Goal: Task Accomplishment & Management: Manage account settings

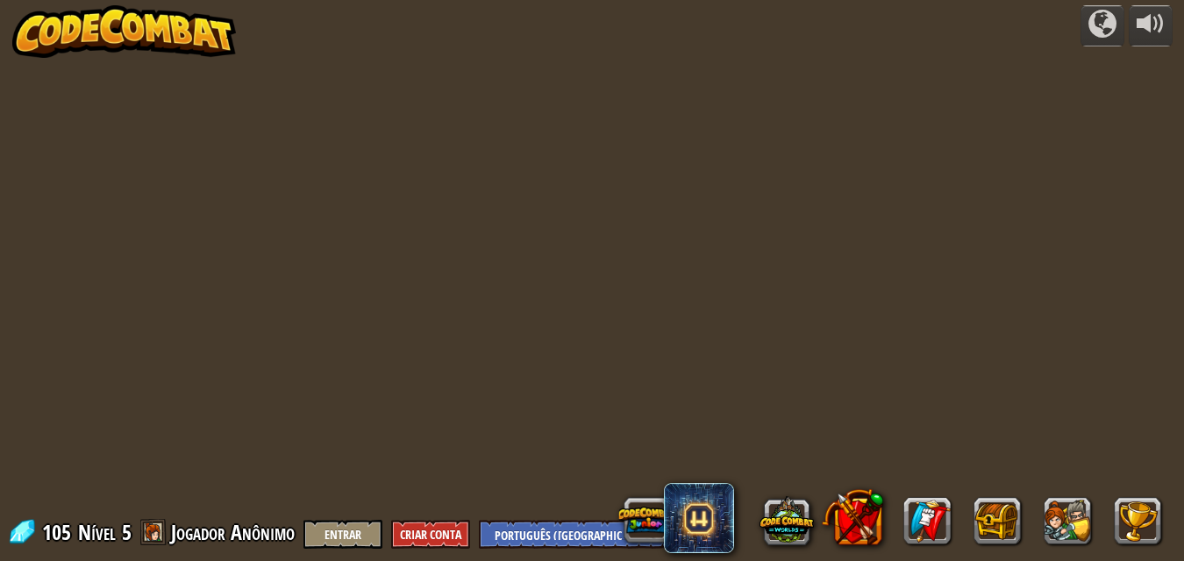
select select "pt-BR"
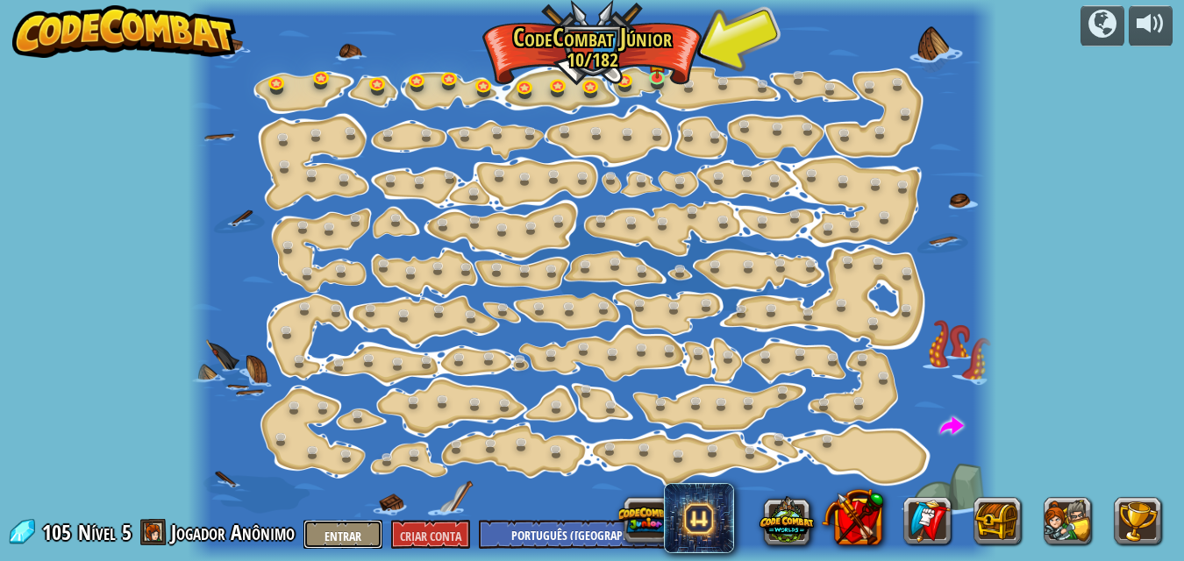
click at [350, 536] on font "Entrar" at bounding box center [342, 536] width 37 height 17
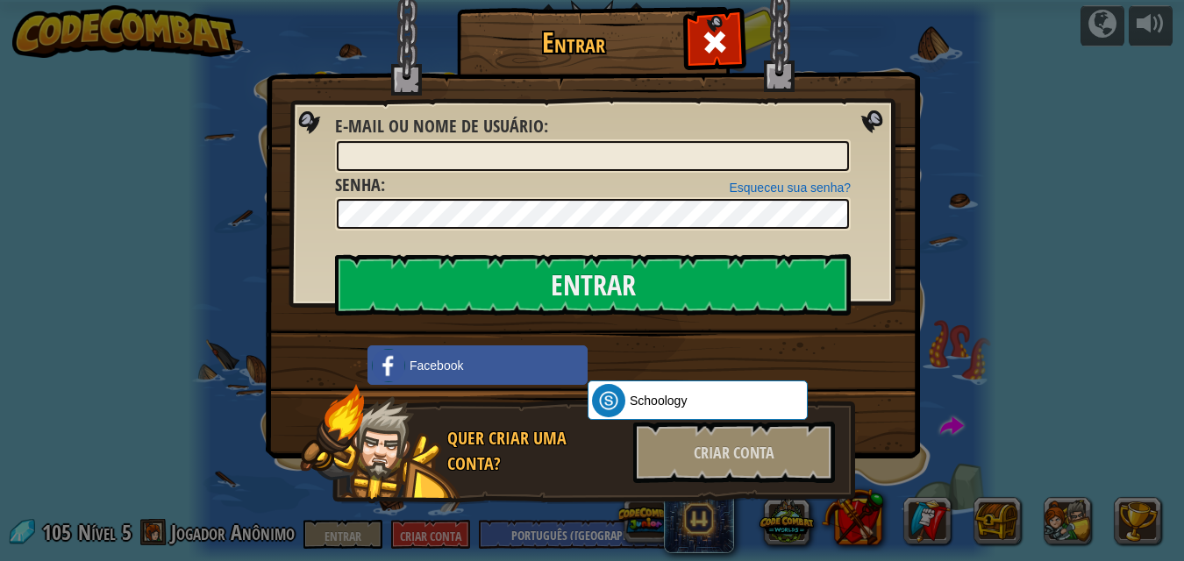
click at [214, 435] on div "Entrar Erro desconhecido. E-mail ou nome de usuário : Esqueceu sua senha? Senha…" at bounding box center [592, 280] width 1184 height 561
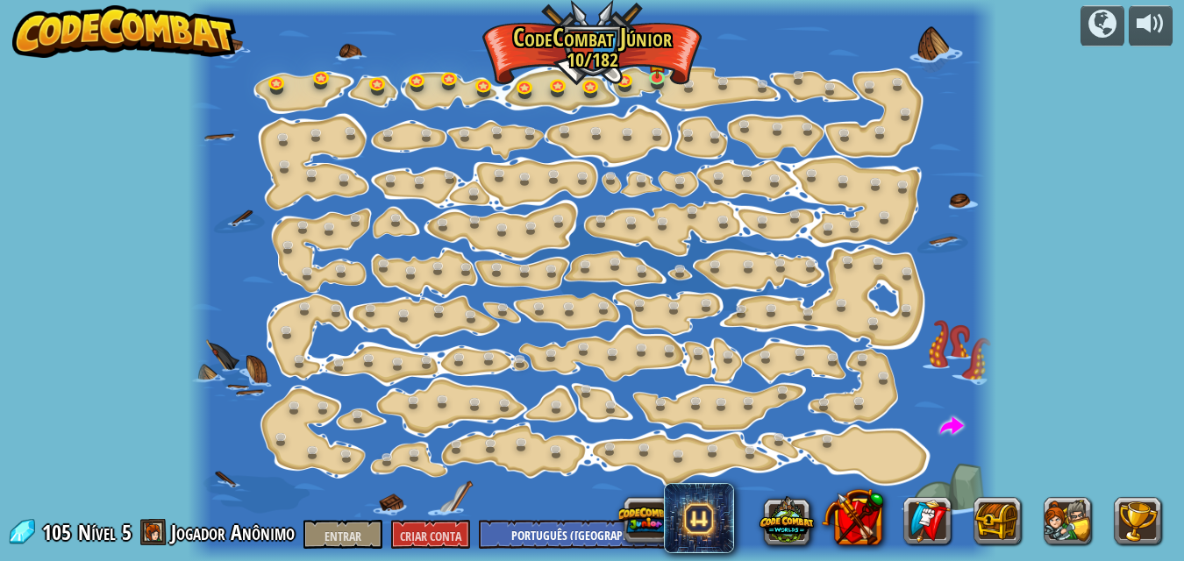
click at [172, 531] on font "Jogador Anônimo" at bounding box center [233, 532] width 124 height 28
click at [148, 519] on span at bounding box center [153, 532] width 26 height 26
click at [208, 536] on font "Jogador Anônimo" at bounding box center [233, 532] width 124 height 28
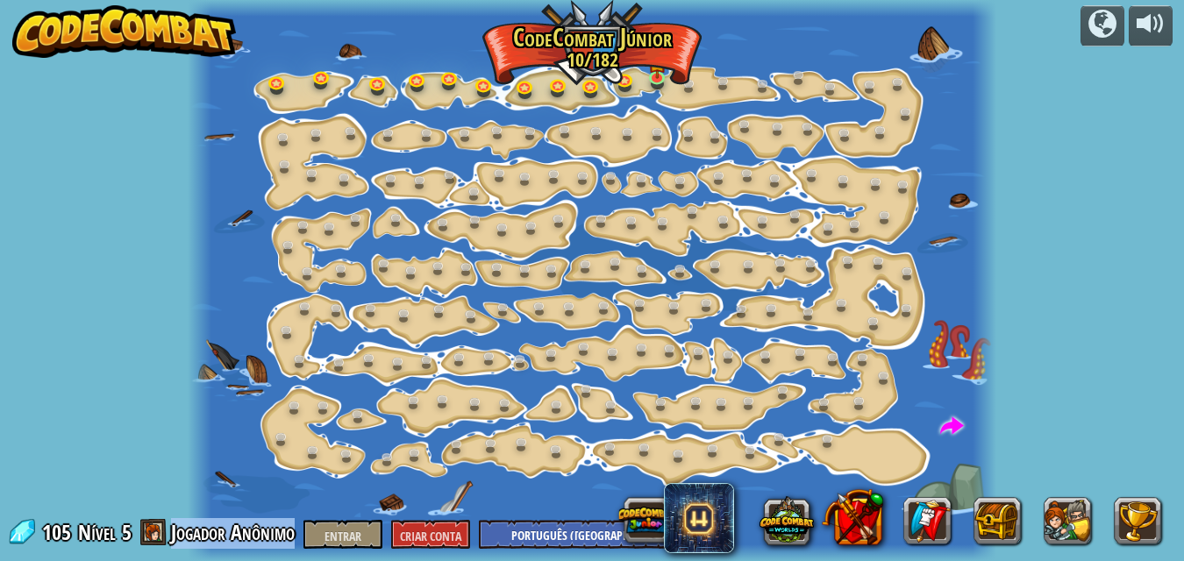
click at [252, 535] on font "Jogador Anônimo" at bounding box center [233, 532] width 124 height 28
